Goal: Task Accomplishment & Management: Use online tool/utility

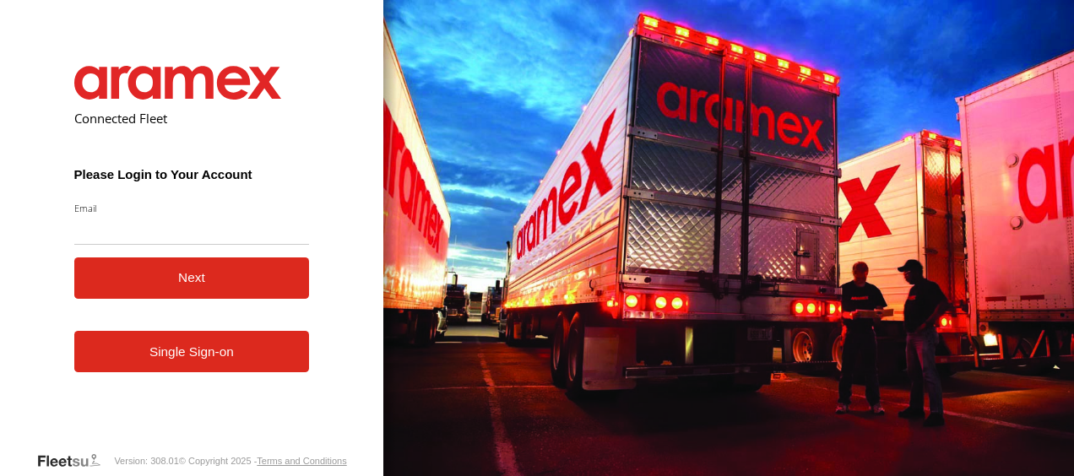
click at [186, 240] on input "Email" at bounding box center [192, 229] width 236 height 30
type input "**********"
click at [216, 267] on button "Next" at bounding box center [192, 277] width 236 height 41
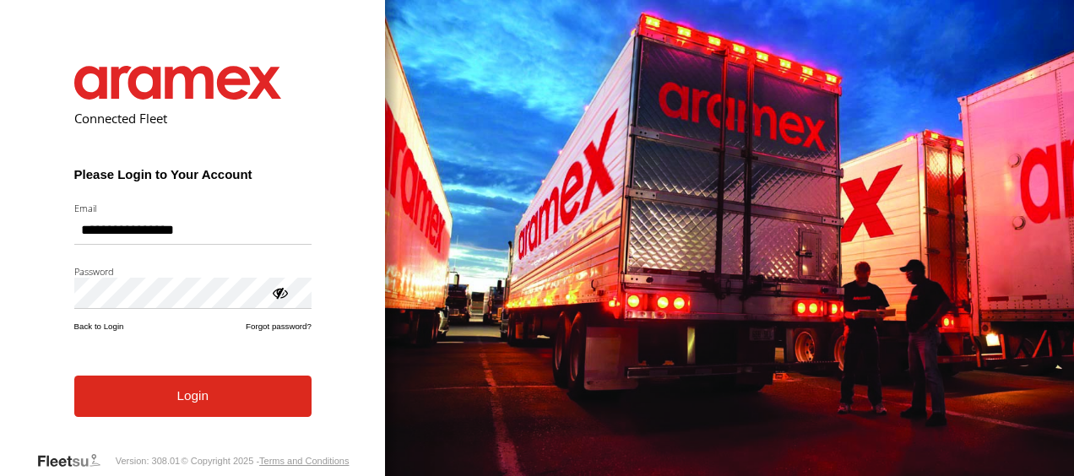
click at [279, 297] on div at bounding box center [279, 292] width 17 height 17
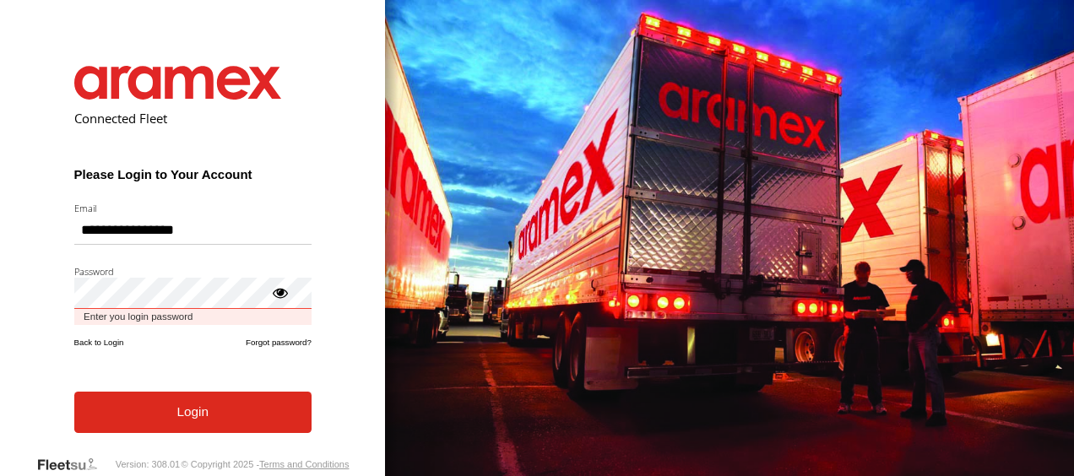
click at [74, 392] on button "Login" at bounding box center [192, 412] width 237 height 41
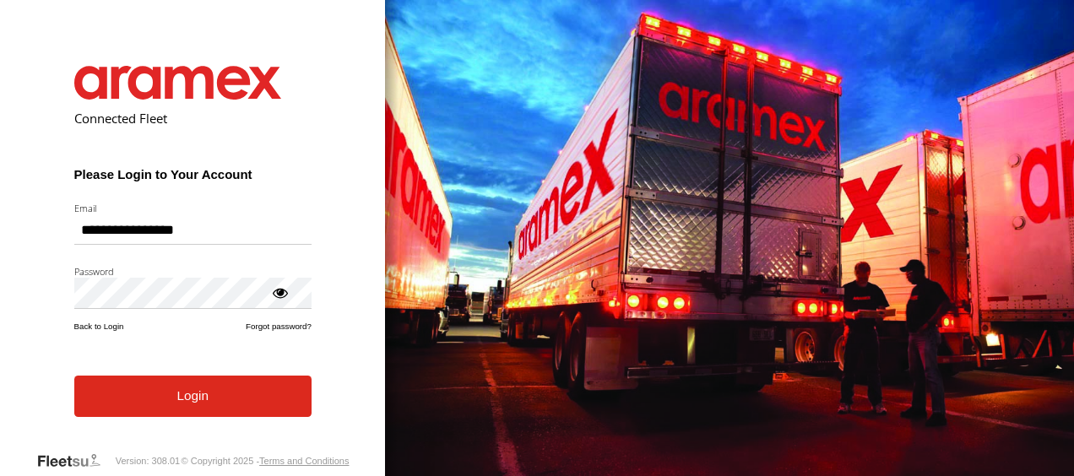
click at [231, 393] on button "Login" at bounding box center [192, 396] width 237 height 41
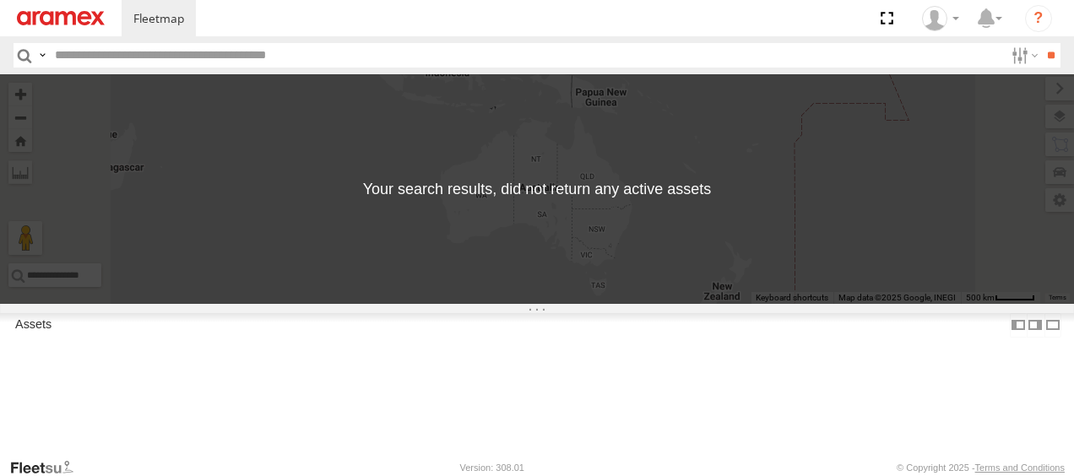
click at [23, 57] on input "button" at bounding box center [25, 55] width 22 height 24
click at [1044, 338] on label at bounding box center [1052, 325] width 17 height 24
click at [14, 52] on input "button" at bounding box center [25, 55] width 22 height 24
click at [19, 56] on input "button" at bounding box center [25, 55] width 22 height 24
click at [0, 0] on label at bounding box center [0, 0] width 0 height 0
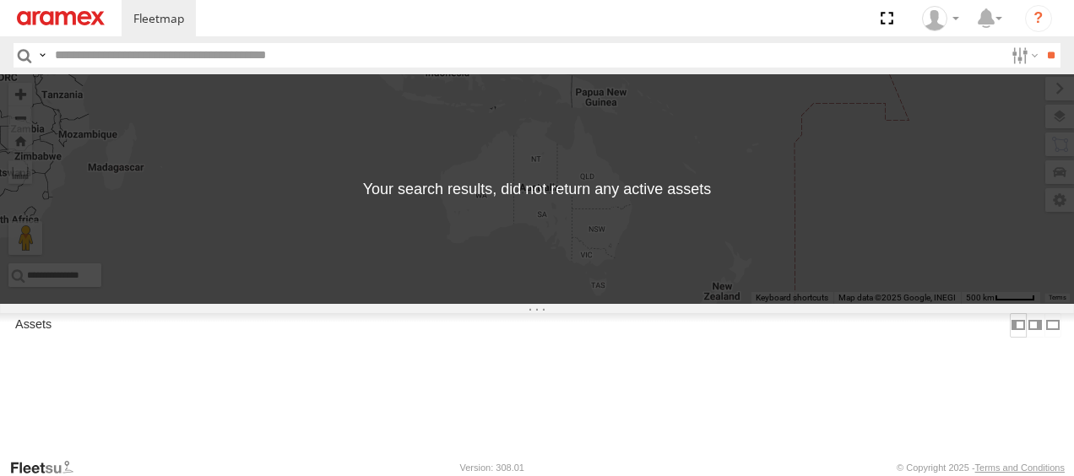
click at [1023, 338] on label at bounding box center [1018, 325] width 17 height 24
click at [96, 26] on link at bounding box center [61, 18] width 122 height 36
click at [1005, 58] on label at bounding box center [1023, 55] width 36 height 24
click at [0, 0] on span "Fes" at bounding box center [0, 0] width 0 height 0
click at [0, 0] on span "Oujda" at bounding box center [0, 0] width 0 height 0
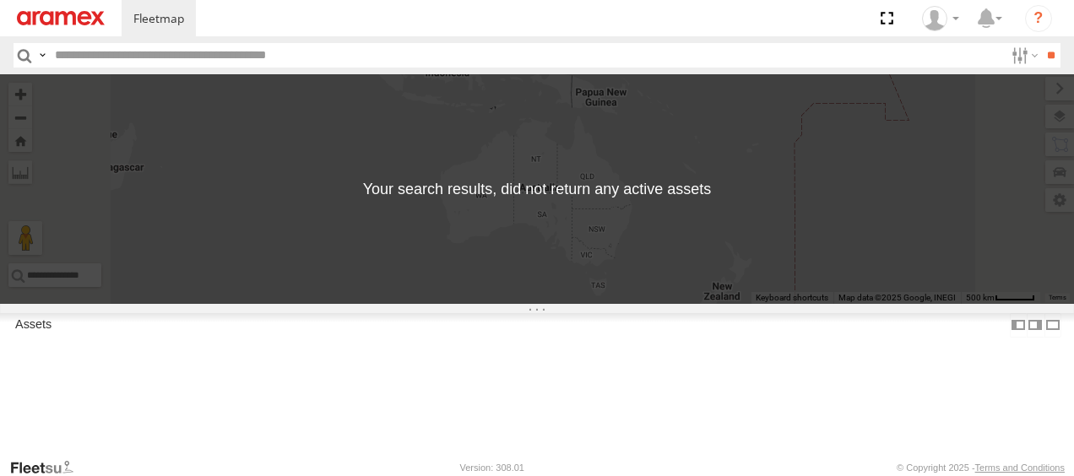
click at [25, 52] on input "button" at bounding box center [25, 55] width 22 height 24
click at [1011, 56] on label at bounding box center [1023, 55] width 36 height 24
click at [0, 0] on span "Fes" at bounding box center [0, 0] width 0 height 0
click at [0, 0] on span "Oujda" at bounding box center [0, 0] width 0 height 0
click at [1046, 57] on input "**" at bounding box center [1050, 55] width 19 height 24
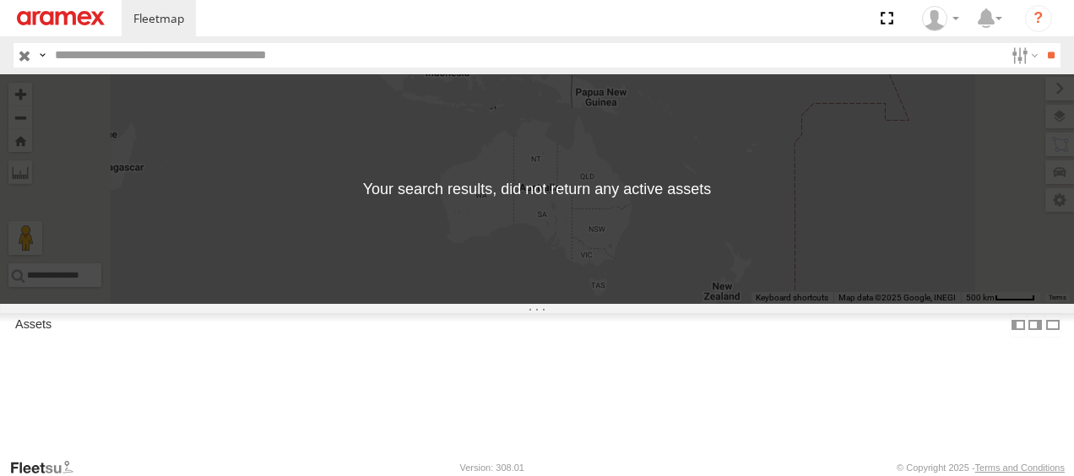
click at [54, 5] on link at bounding box center [61, 18] width 122 height 36
click at [164, 14] on span at bounding box center [158, 18] width 51 height 16
